Goal: Navigation & Orientation: Find specific page/section

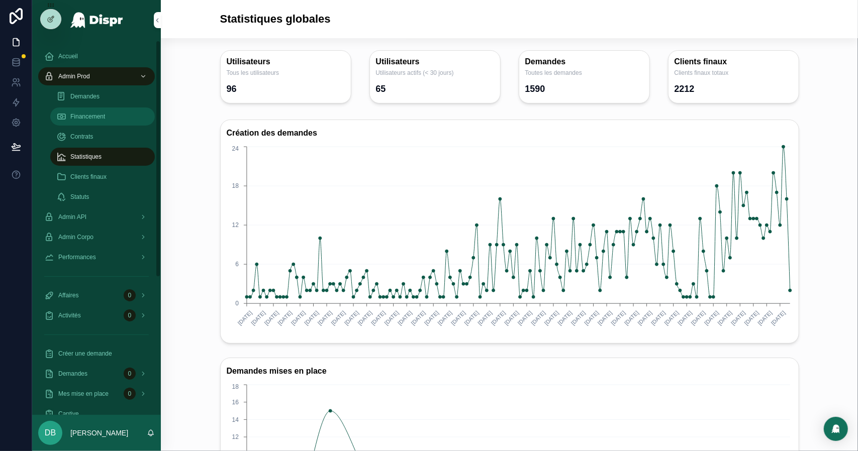
click at [121, 119] on div "Financement" at bounding box center [102, 117] width 92 height 16
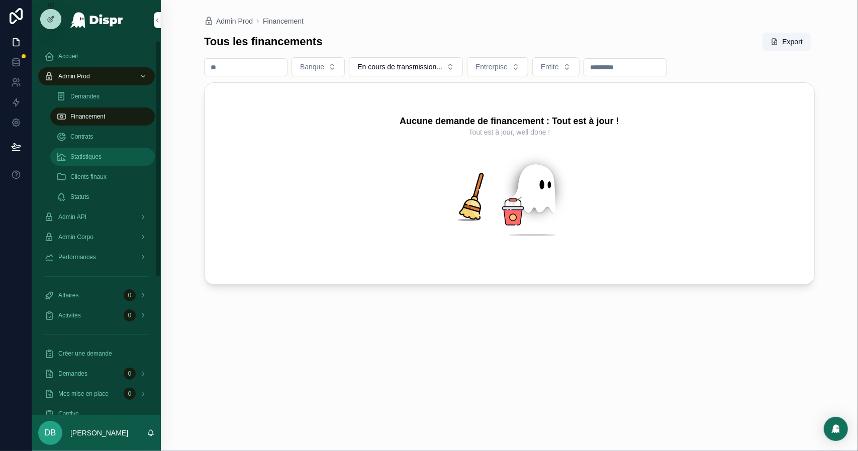
click at [111, 156] on div "Statistiques" at bounding box center [102, 157] width 92 height 16
